Goal: Obtain resource: Download file/media

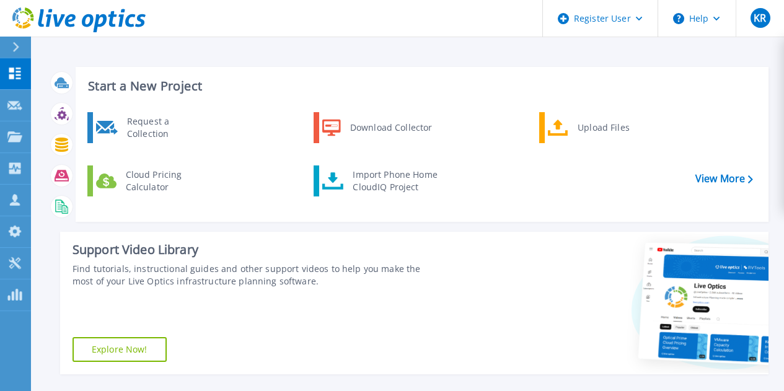
scroll to position [266, 0]
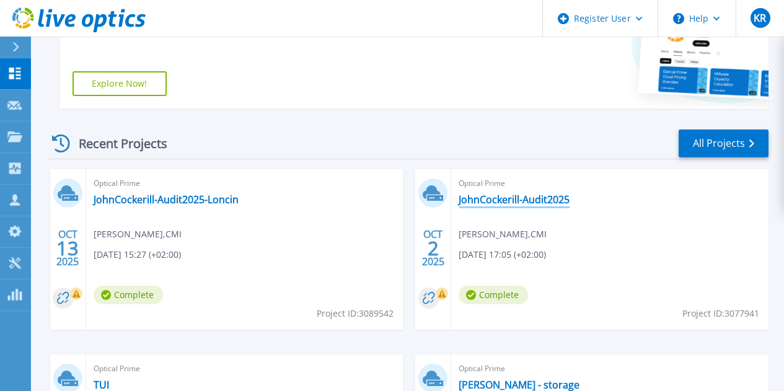
click at [458, 196] on link "JohnCockerill-Audit2025" at bounding box center [513, 199] width 111 height 12
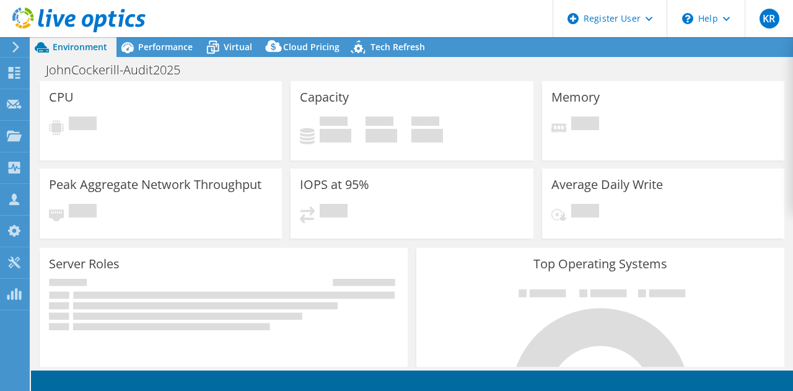
select select "EUFrankfurt"
select select "USD"
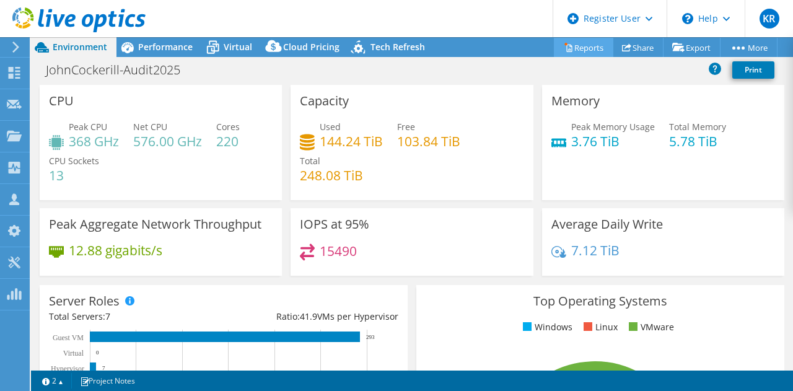
click at [602, 48] on link "Reports" at bounding box center [583, 47] width 59 height 19
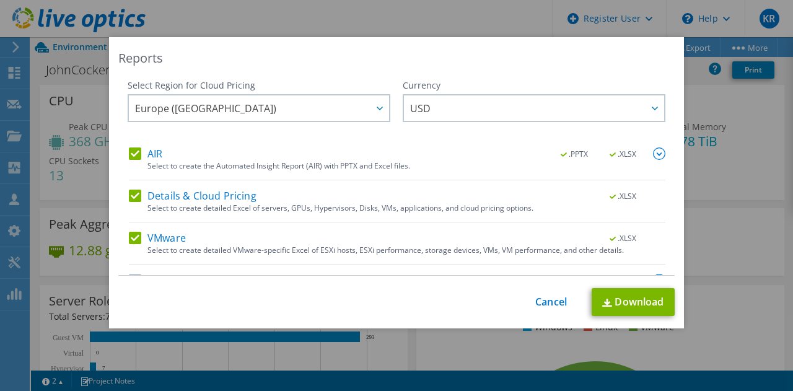
click at [183, 202] on label "Details & Cloud Pricing" at bounding box center [193, 196] width 128 height 12
click at [0, 0] on input "Details & Cloud Pricing" at bounding box center [0, 0] width 0 height 0
click at [162, 236] on label "VMware" at bounding box center [157, 238] width 57 height 12
click at [0, 0] on input "VMware" at bounding box center [0, 0] width 0 height 0
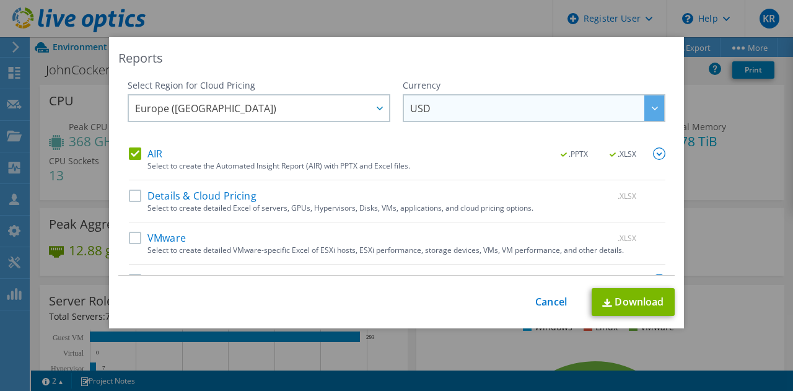
click at [434, 113] on span "USD" at bounding box center [537, 107] width 254 height 25
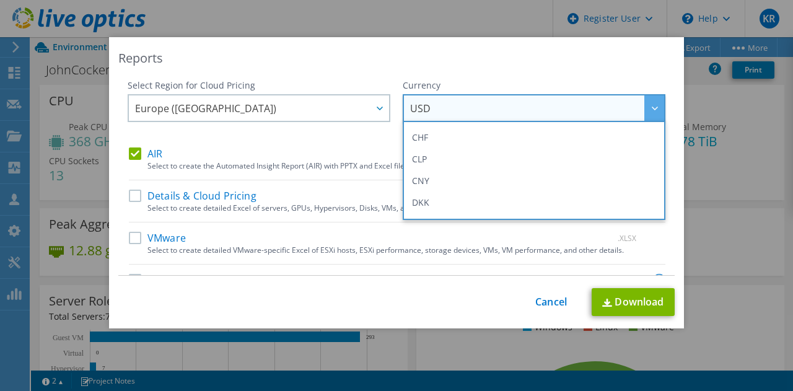
scroll to position [169, 0]
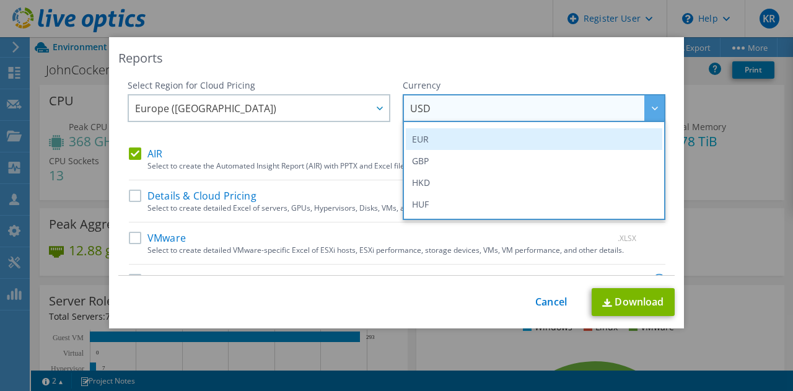
click at [423, 131] on li "EUR" at bounding box center [534, 139] width 257 height 22
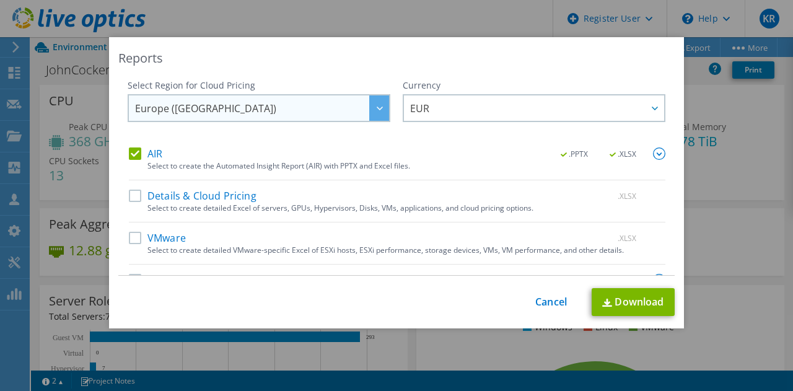
click at [258, 108] on span "Europe ([GEOGRAPHIC_DATA])" at bounding box center [262, 107] width 254 height 25
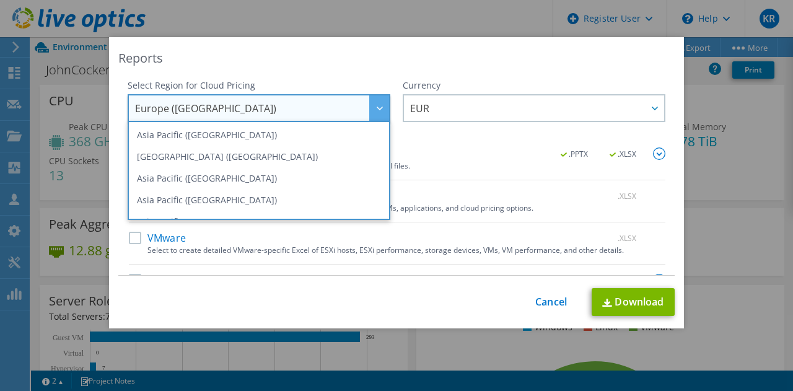
click at [258, 108] on span "Europe ([GEOGRAPHIC_DATA])" at bounding box center [262, 107] width 254 height 25
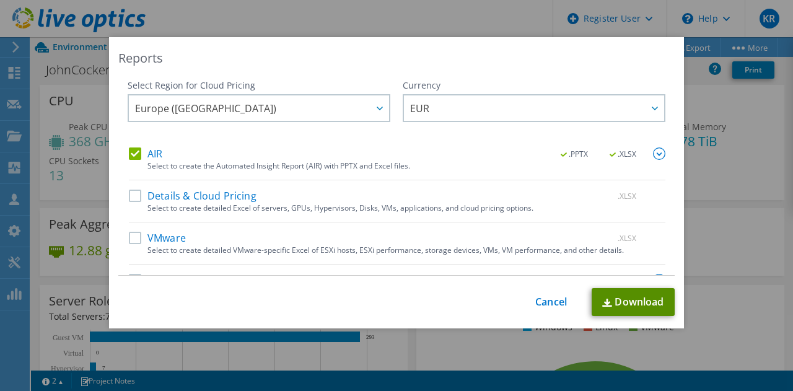
click at [642, 299] on link "Download" at bounding box center [633, 302] width 83 height 28
click at [540, 300] on link "Cancel" at bounding box center [551, 302] width 32 height 12
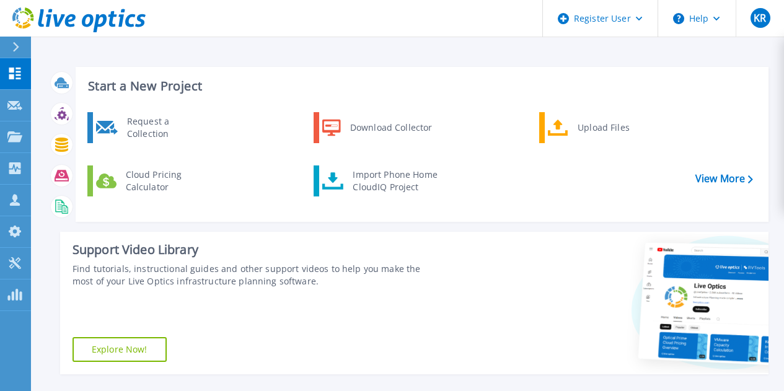
scroll to position [342, 0]
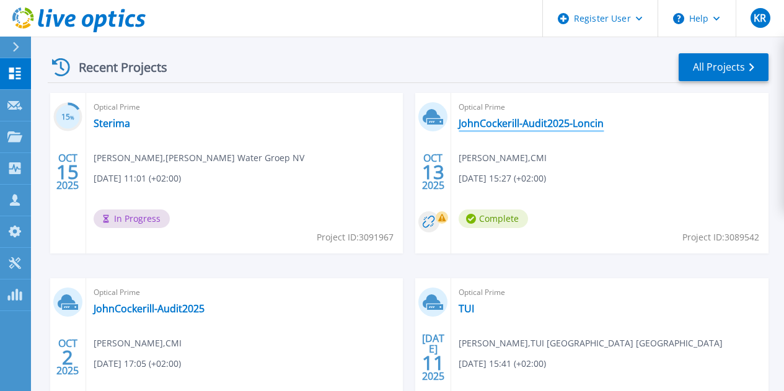
click at [458, 124] on link "JohnCockerill-Audit2025-Loncin" at bounding box center [530, 123] width 145 height 12
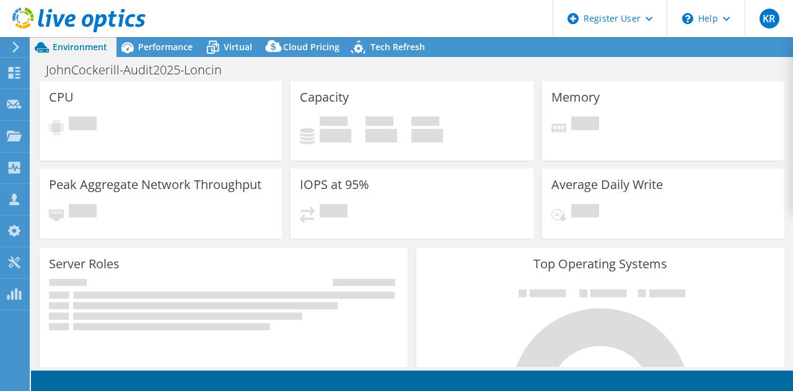
select select "USD"
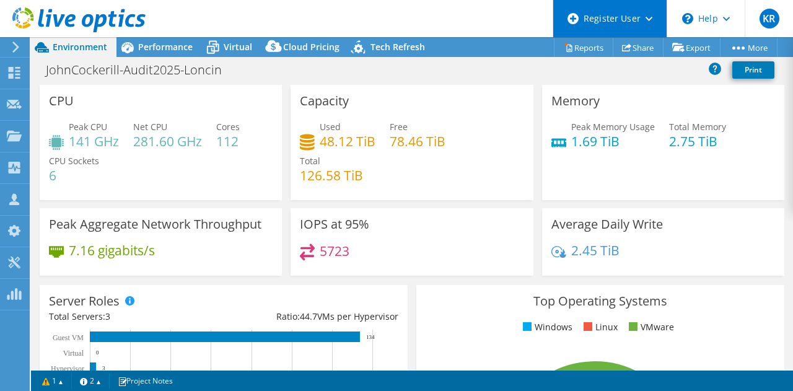
click at [578, 35] on div "Register User" at bounding box center [610, 18] width 114 height 37
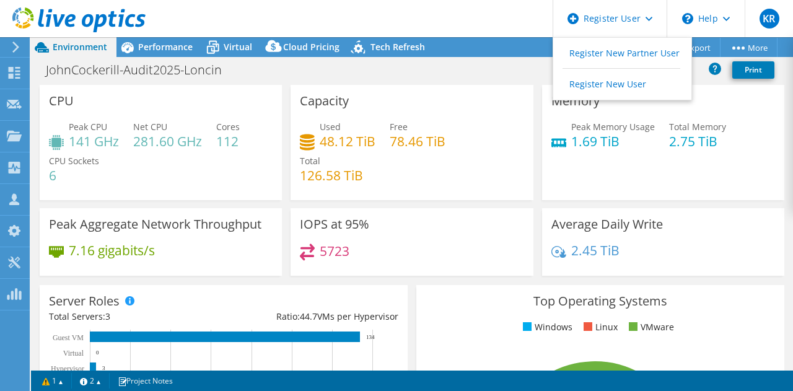
click at [483, 12] on header "KR Dell User [PERSON_NAME] [PERSON_NAME][EMAIL_ADDRESS][PERSON_NAME][DOMAIN_NAM…" at bounding box center [396, 18] width 793 height 37
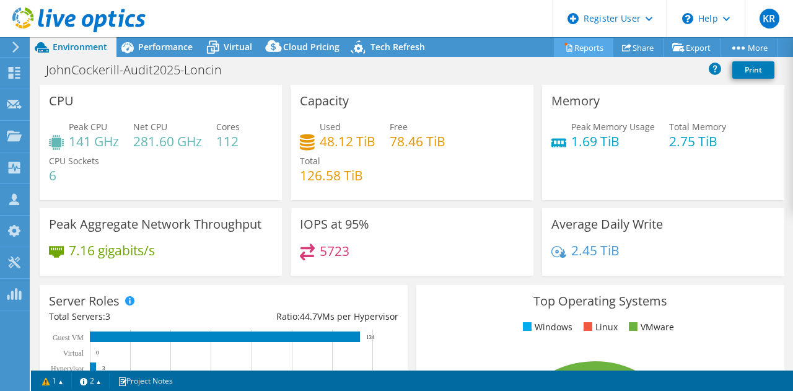
click at [575, 43] on link "Reports" at bounding box center [583, 47] width 59 height 19
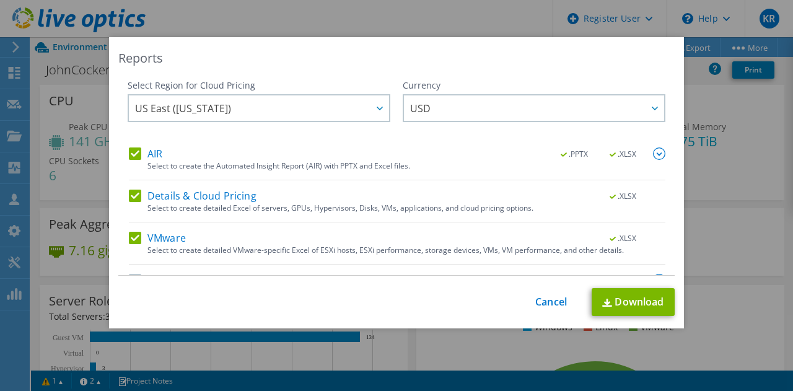
click at [347, 202] on div "Details & Cloud Pricing .XLSX" at bounding box center [397, 197] width 537 height 14
click at [134, 193] on label "Details & Cloud Pricing" at bounding box center [193, 196] width 128 height 12
click at [0, 0] on input "Details & Cloud Pricing" at bounding box center [0, 0] width 0 height 0
click at [133, 237] on label "VMware" at bounding box center [157, 238] width 57 height 12
click at [0, 0] on input "VMware" at bounding box center [0, 0] width 0 height 0
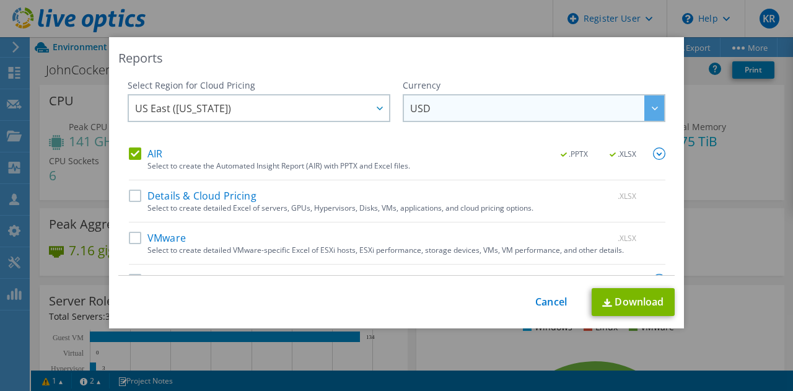
click at [462, 108] on span "USD" at bounding box center [537, 107] width 254 height 25
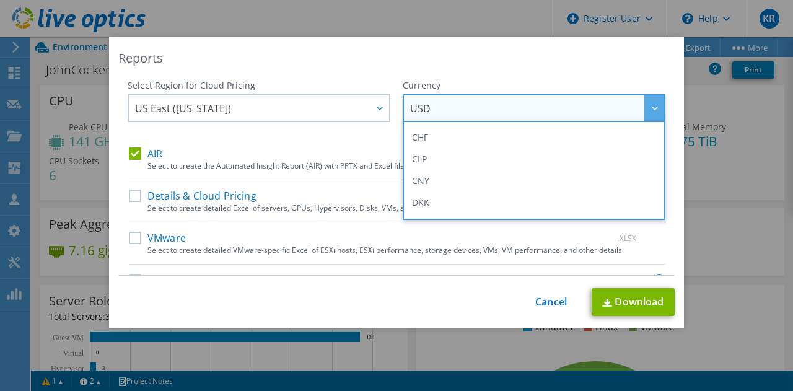
scroll to position [169, 0]
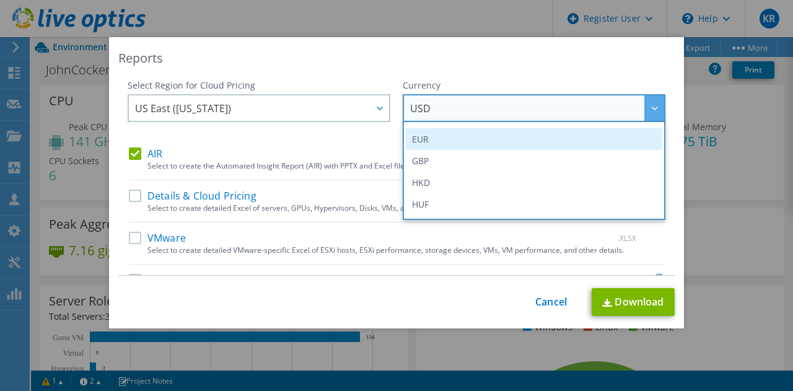
click at [458, 129] on li "EUR" at bounding box center [534, 139] width 257 height 22
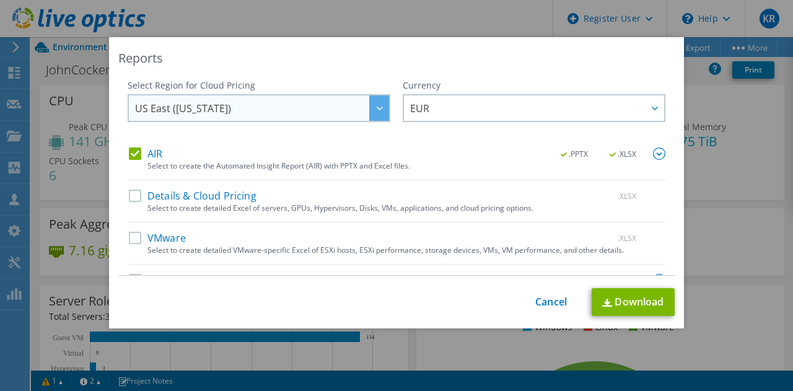
click at [260, 112] on span "US East ([US_STATE])" at bounding box center [262, 107] width 254 height 25
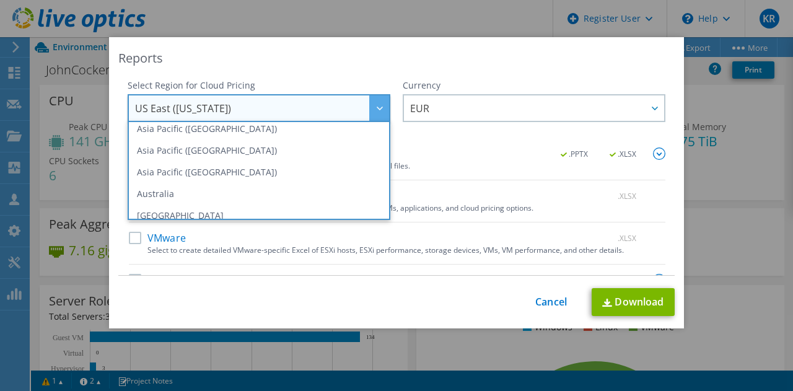
scroll to position [84, 0]
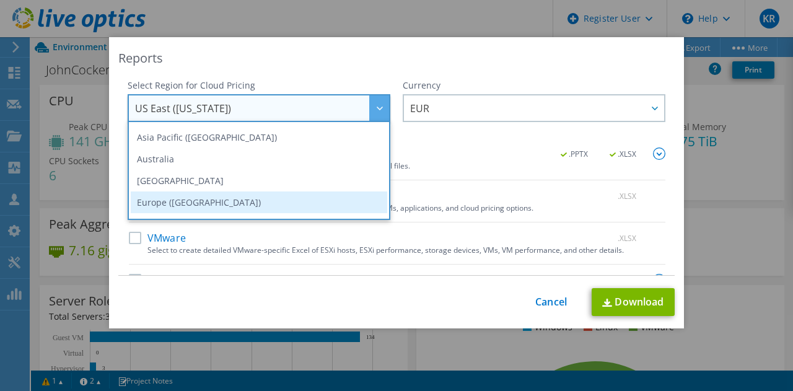
click at [283, 211] on li "Europe ([GEOGRAPHIC_DATA])" at bounding box center [259, 202] width 257 height 22
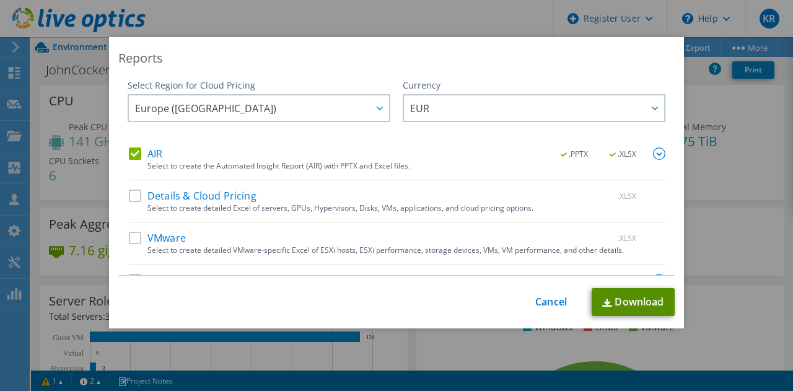
click at [629, 297] on link "Download" at bounding box center [633, 302] width 83 height 28
click at [735, 94] on div "Reports Select Region for Cloud Pricing Asia Pacific ([GEOGRAPHIC_DATA]) [GEOGR…" at bounding box center [396, 195] width 793 height 317
